Goal: Use online tool/utility: Utilize a website feature to perform a specific function

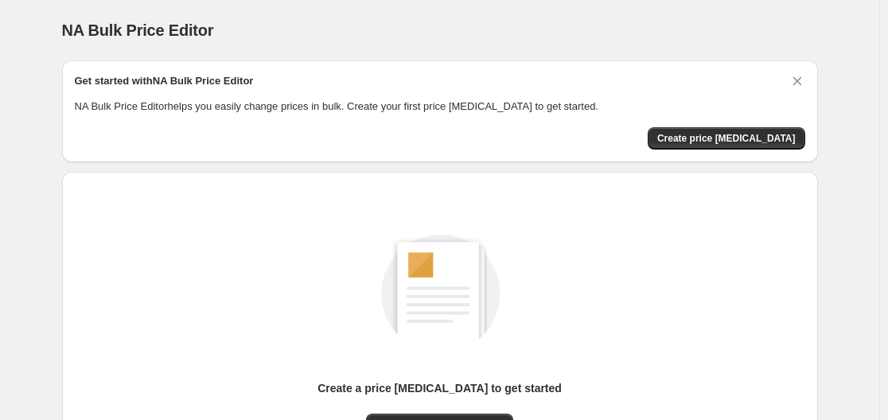
scroll to position [176, 0]
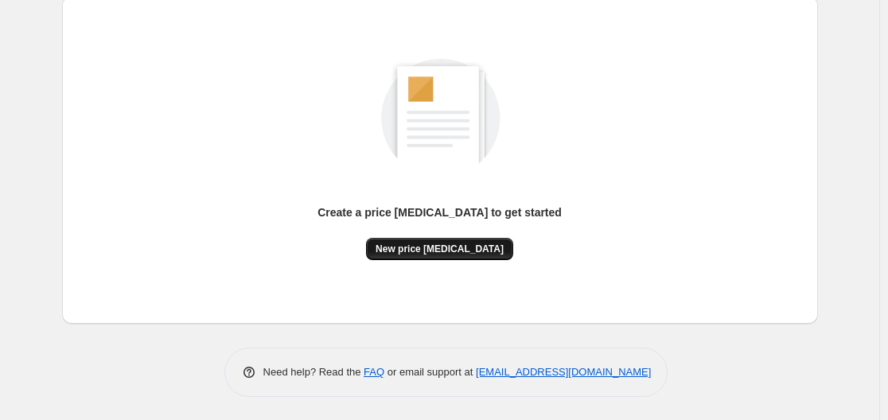
click at [476, 245] on span "New price change job" at bounding box center [440, 249] width 128 height 13
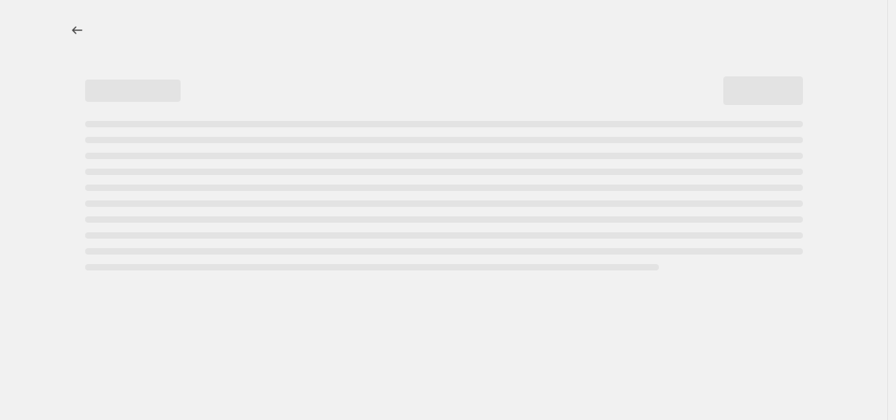
select select "percentage"
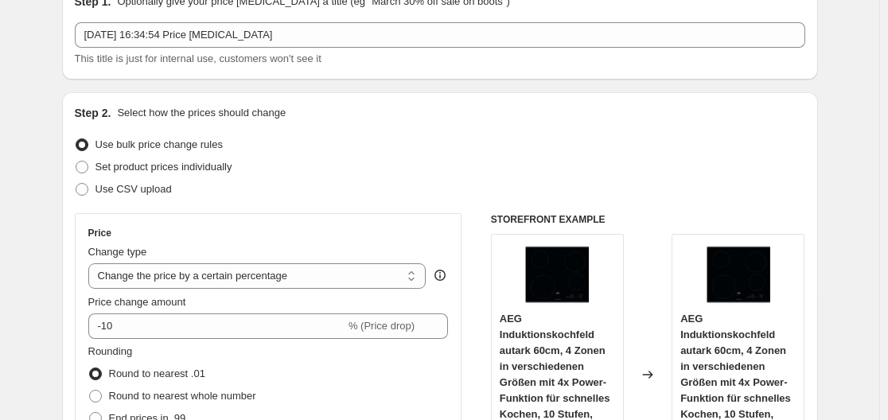
scroll to position [318, 0]
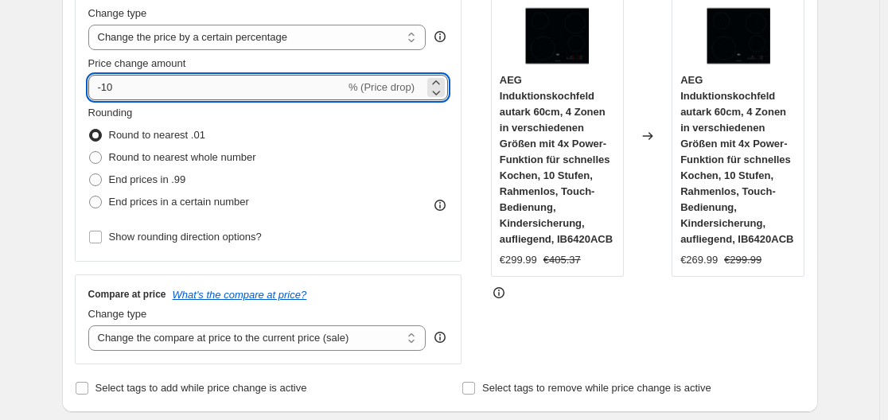
drag, startPoint x: 104, startPoint y: 84, endPoint x: 126, endPoint y: 82, distance: 22.4
click at [126, 82] on input "-10" at bounding box center [216, 87] width 257 height 25
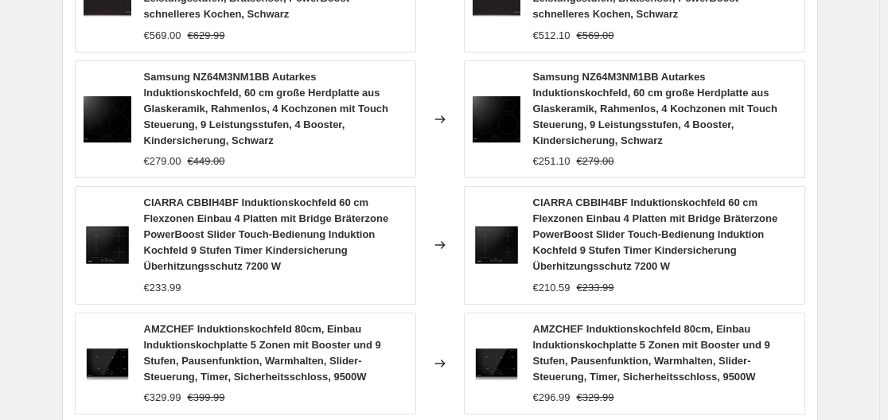
scroll to position [1403, 0]
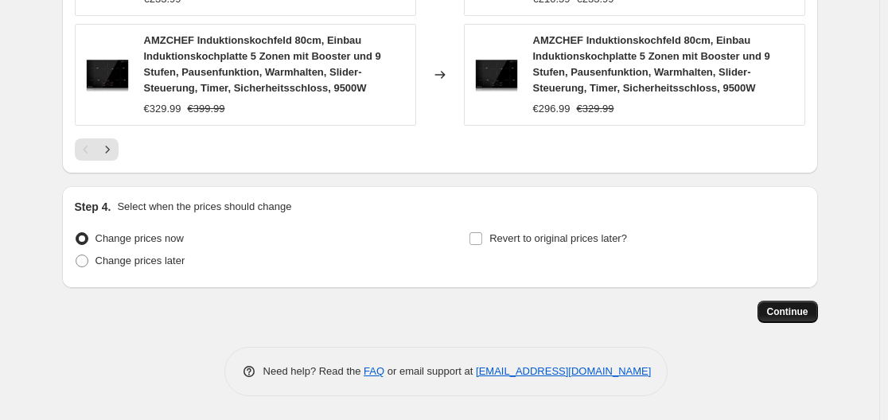
type input "-30"
click at [811, 318] on button "Continue" at bounding box center [787, 312] width 60 height 22
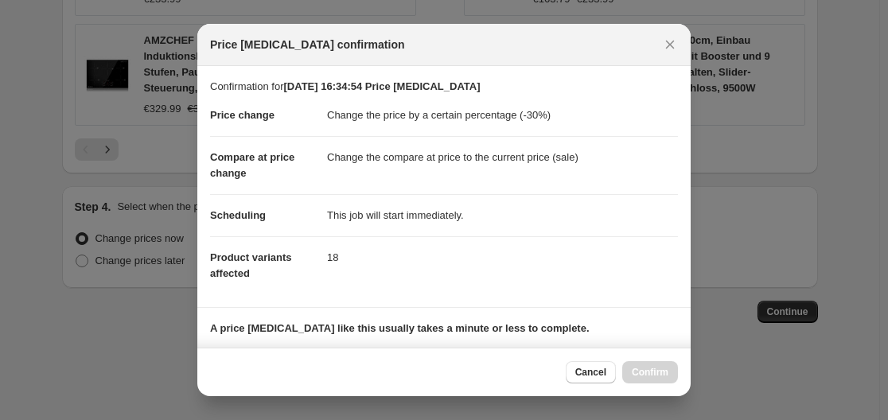
scroll to position [250, 0]
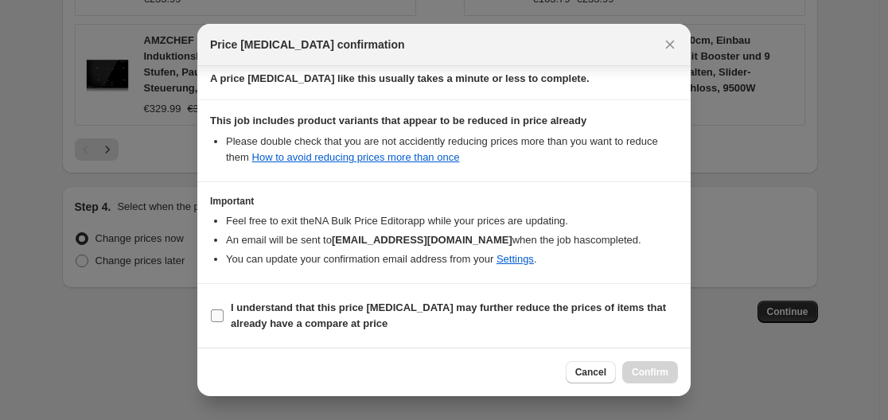
click at [228, 311] on label "I understand that this price change job may further reduce the prices of items …" at bounding box center [444, 316] width 468 height 38
click at [224, 311] on input "I understand that this price change job may further reduce the prices of items …" at bounding box center [217, 315] width 13 height 13
checkbox input "true"
click at [661, 375] on span "Confirm" at bounding box center [650, 372] width 37 height 13
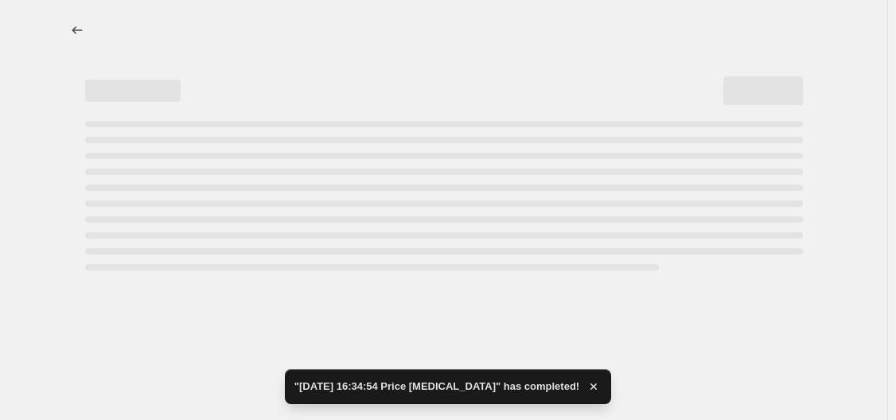
select select "percentage"
